Goal: Transaction & Acquisition: Book appointment/travel/reservation

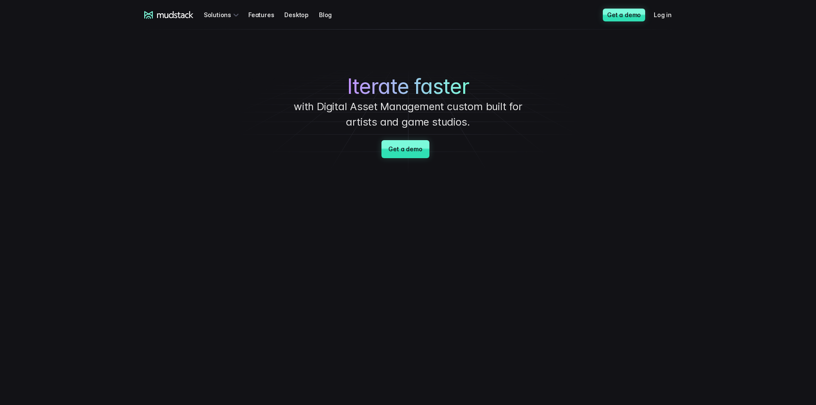
click at [398, 36] on div "Iterate faster with Digital Asset Management custom built for artists and game …" at bounding box center [407, 103] width 599 height 146
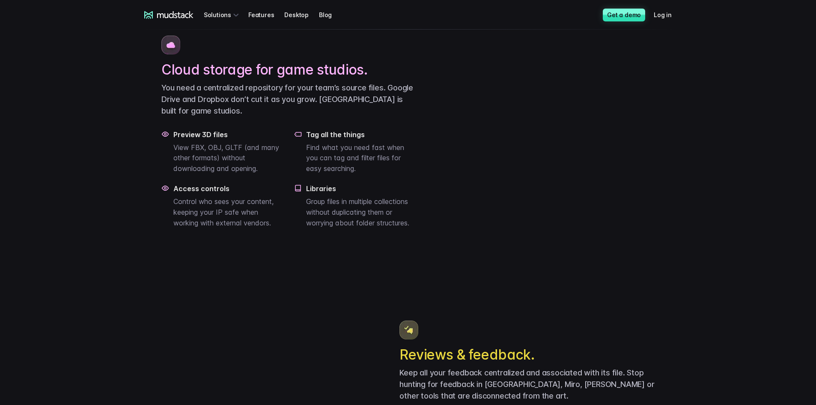
scroll to position [599, 0]
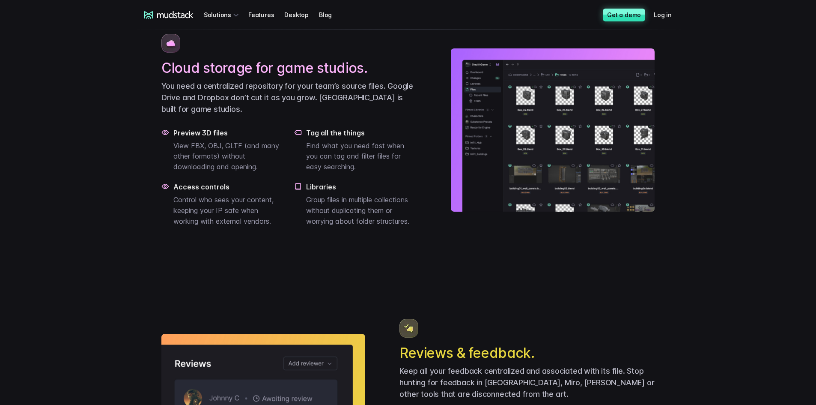
click at [630, 17] on link "Get a demo" at bounding box center [624, 15] width 42 height 13
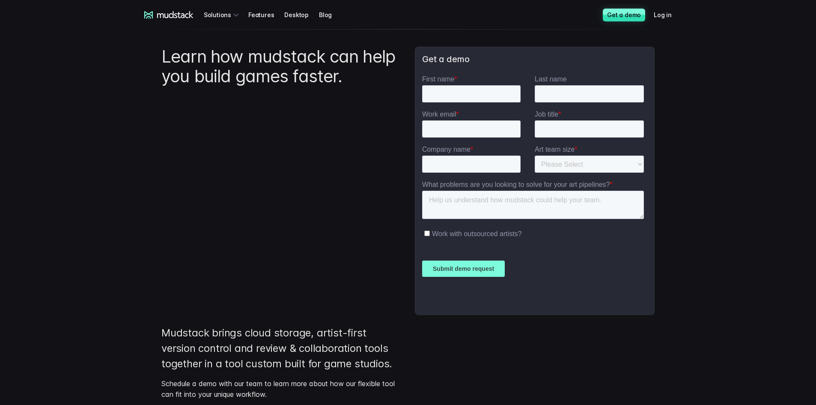
click at [311, 268] on div "Learn how mudstack can help you build games faster." at bounding box center [281, 181] width 240 height 268
drag, startPoint x: 496, startPoint y: 330, endPoint x: 503, endPoint y: 330, distance: 7.3
click at [496, 330] on div "Mudstack brings cloud storage, artist-first version control and review & collab…" at bounding box center [407, 399] width 493 height 148
click at [658, 15] on link "Log in" at bounding box center [668, 15] width 28 height 16
